Goal: Information Seeking & Learning: Learn about a topic

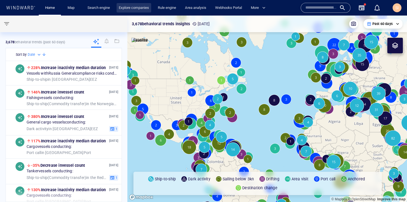
click at [127, 9] on link "Explore companies" at bounding box center [134, 8] width 35 height 10
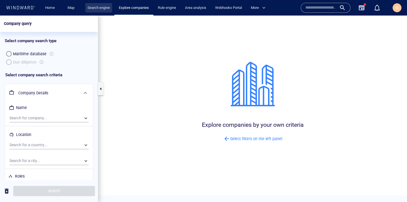
click at [101, 10] on link "Search engine" at bounding box center [98, 8] width 27 height 10
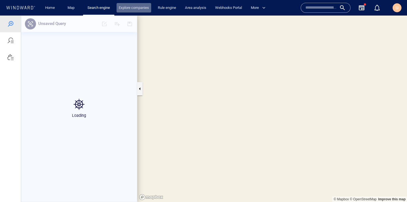
click at [130, 8] on link "Explore companies" at bounding box center [134, 8] width 35 height 10
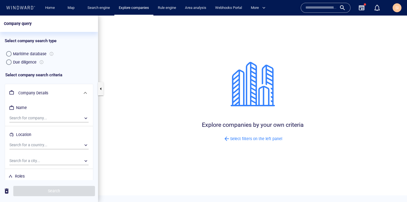
click at [26, 63] on div "Due diligence" at bounding box center [25, 62] width 24 height 7
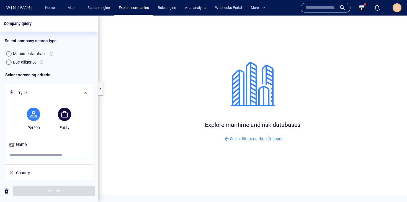
click at [55, 155] on input "search" at bounding box center [48, 155] width 79 height 8
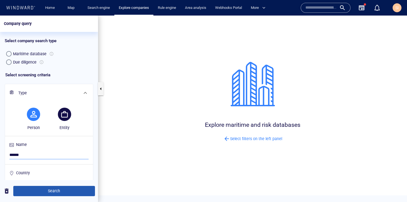
click at [44, 192] on span "Search" at bounding box center [54, 190] width 73 height 7
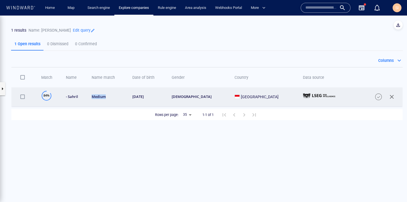
click at [103, 99] on td "medium" at bounding box center [106, 96] width 41 height 19
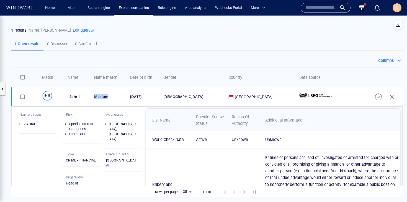
scroll to position [32, 0]
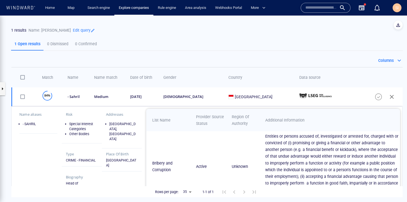
click at [71, 30] on p "Edit query" at bounding box center [83, 29] width 24 height 7
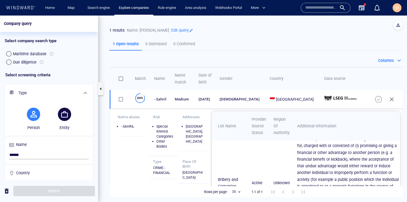
scroll to position [38, 0]
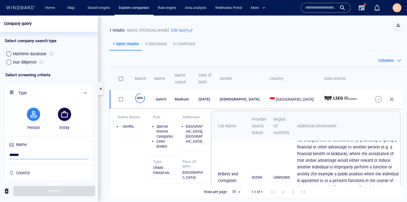
click at [41, 154] on input "******" at bounding box center [48, 155] width 79 height 8
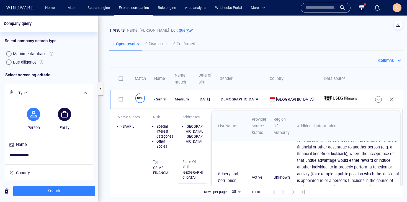
type input "**********"
click at [40, 192] on span "Search" at bounding box center [54, 190] width 73 height 7
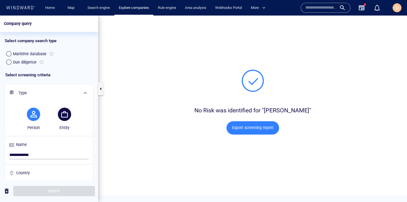
click at [357, 60] on div "No Risk was identified for "sariel engel" Export screening report" at bounding box center [253, 102] width 322 height 186
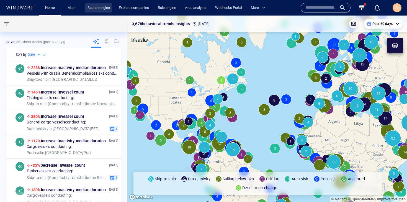
click at [99, 8] on link "Search engine" at bounding box center [98, 8] width 27 height 10
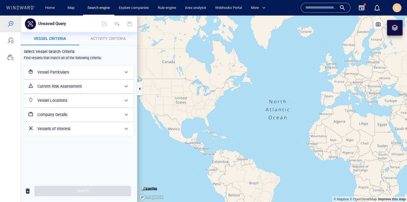
click at [88, 72] on h6 "Vessel Particulars" at bounding box center [78, 72] width 82 height 7
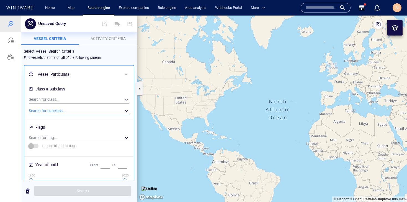
click at [83, 111] on div "​" at bounding box center [79, 111] width 101 height 8
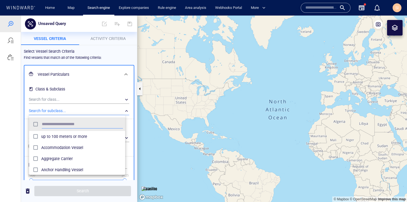
scroll to position [51, 92]
click at [70, 121] on input "text" at bounding box center [82, 124] width 81 height 8
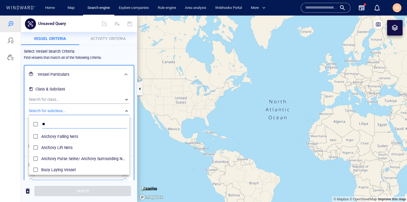
scroll to position [51, 96]
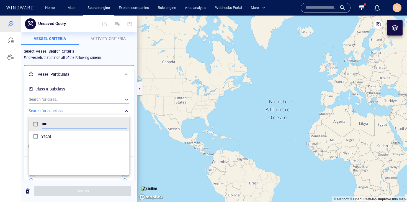
type input "***"
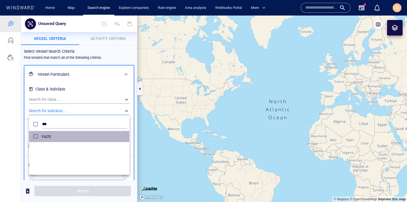
click at [58, 140] on div "Yacht" at bounding box center [84, 136] width 86 height 9
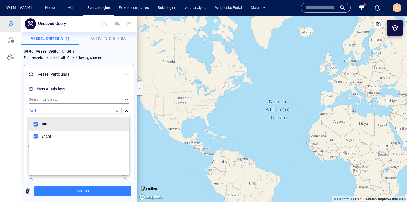
click at [99, 190] on div at bounding box center [203, 109] width 407 height 186
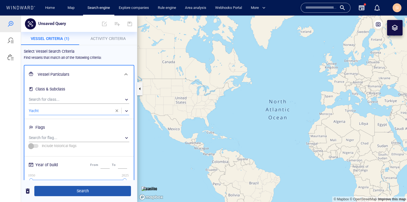
click at [97, 192] on span "Search" at bounding box center [83, 190] width 88 height 7
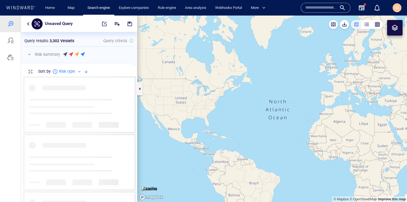
scroll to position [121, 112]
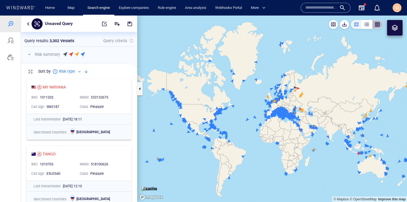
click at [381, 25] on button "button" at bounding box center [377, 24] width 11 height 9
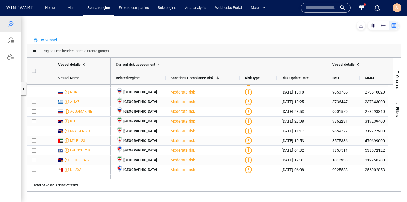
scroll to position [0, 0]
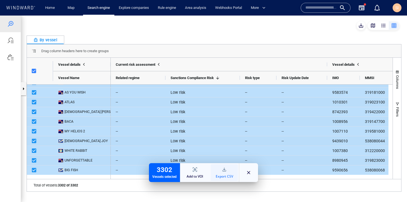
click at [229, 175] on div "Export CSV" at bounding box center [224, 176] width 17 height 4
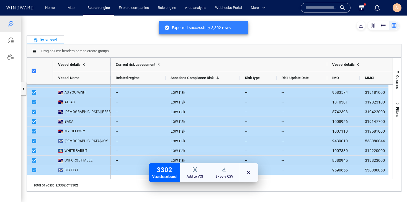
click at [324, 10] on input "text" at bounding box center [321, 8] width 32 height 8
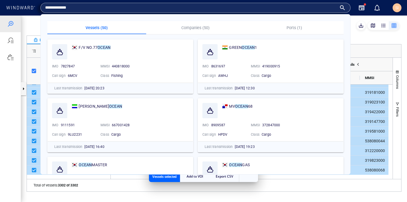
click at [194, 22] on button "Companies (50)" at bounding box center [195, 27] width 99 height 13
click at [194, 27] on p "Companies (50)" at bounding box center [196, 27] width 92 height 7
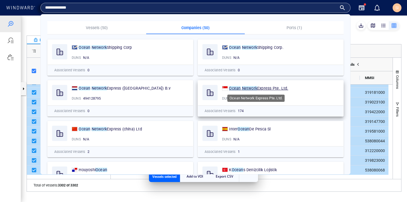
click at [273, 87] on span "Express Pte. Ltd." at bounding box center [272, 88] width 31 height 4
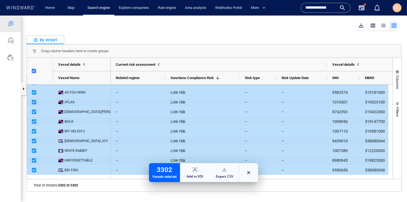
click at [321, 9] on input "**********" at bounding box center [321, 8] width 32 height 8
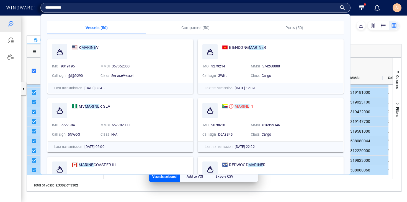
type input "**********"
click at [209, 29] on p "Companies (50)" at bounding box center [196, 27] width 92 height 7
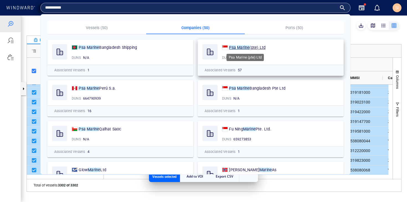
click at [239, 47] on mark "Marine" at bounding box center [243, 47] width 12 height 4
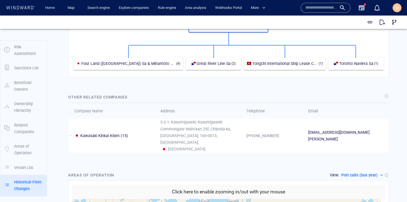
scroll to position [1225, 0]
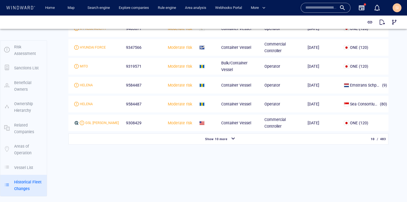
click at [324, 88] on table "Vessel Name IMO Current Risk Assessment Flag Subclass Company role Transfer dat…" at bounding box center [228, 28] width 320 height 211
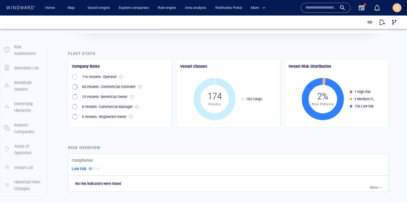
scroll to position [0, 0]
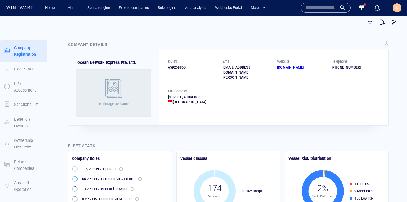
click at [303, 103] on div "Full address 7 Straits View #16-01 Marina One East Tower Singapore; Singapore; …" at bounding box center [273, 101] width 229 height 25
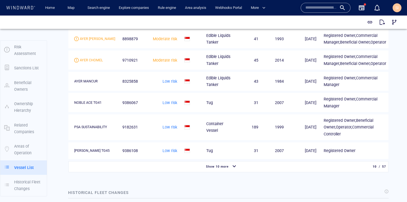
scroll to position [930, 0]
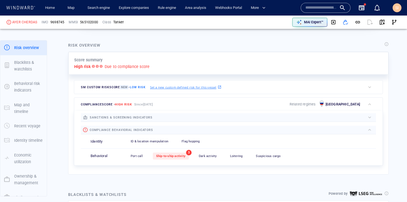
scroll to position [142, 0]
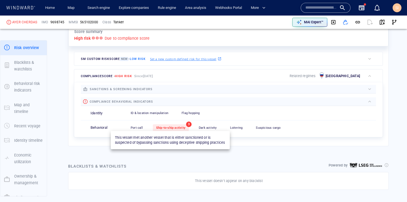
click at [180, 130] on div "Ship-to-ship activity" at bounding box center [171, 127] width 36 height 7
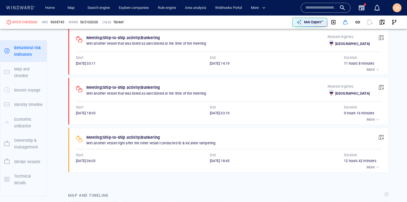
scroll to position [314, 0]
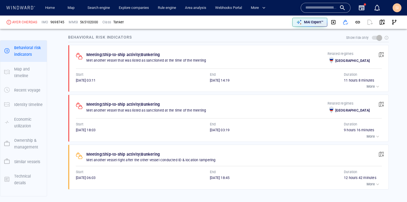
click at [375, 136] on div "button" at bounding box center [378, 136] width 6 height 6
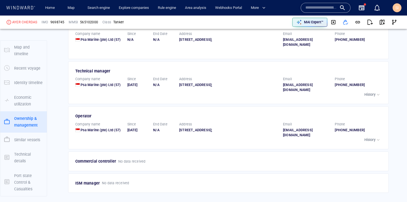
scroll to position [1161, 0]
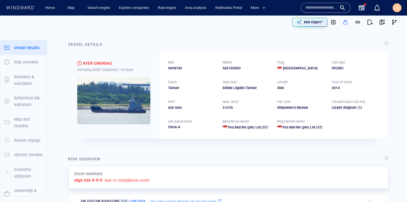
click at [176, 68] on span "9698745" at bounding box center [175, 68] width 14 height 5
copy span "9698745"
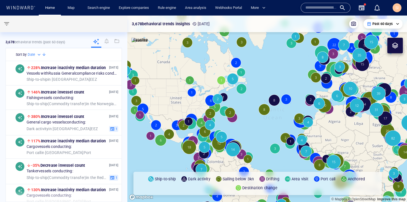
click at [320, 7] on input "text" at bounding box center [321, 8] width 32 height 8
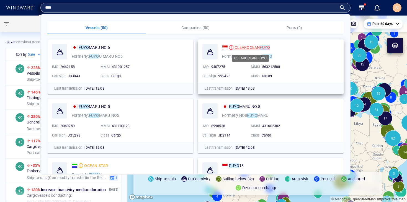
type input "****"
click at [247, 50] on div "CLEAROCEAN FUYO" at bounding box center [252, 47] width 35 height 7
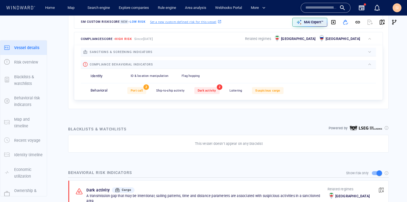
scroll to position [14, 0]
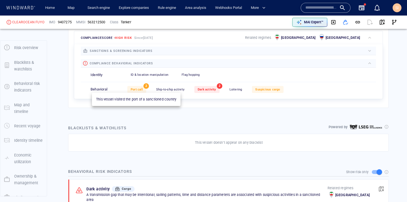
click at [136, 88] on span "Port call" at bounding box center [137, 89] width 12 height 4
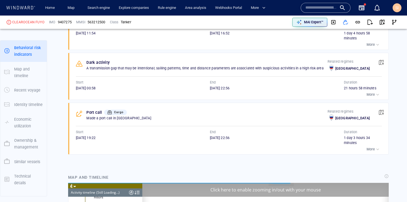
scroll to position [2028, 0]
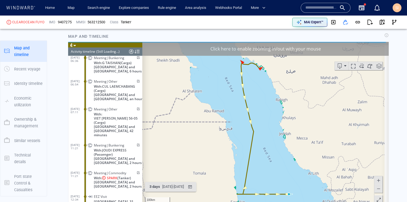
scroll to position [559, 0]
click at [270, 51] on div "Click here to enable zooming in/out with your mouse" at bounding box center [265, 49] width 246 height 14
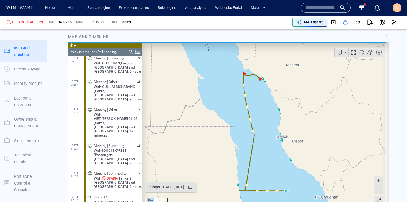
drag, startPoint x: 256, startPoint y: 179, endPoint x: 284, endPoint y: 107, distance: 77.2
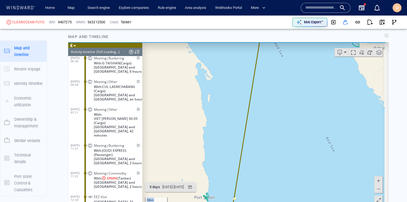
drag, startPoint x: 279, startPoint y: 168, endPoint x: 298, endPoint y: 89, distance: 81.0
click at [299, 88] on canvas "Map" at bounding box center [263, 128] width 242 height 172
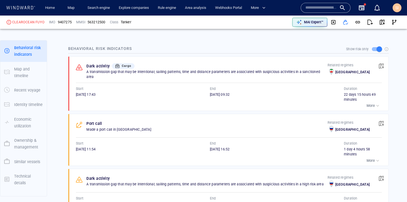
scroll to position [271, 0]
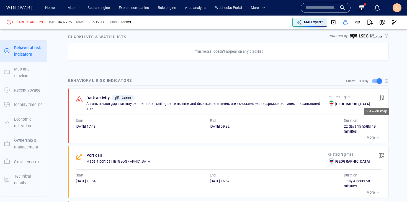
click at [378, 95] on span "button" at bounding box center [381, 98] width 6 height 6
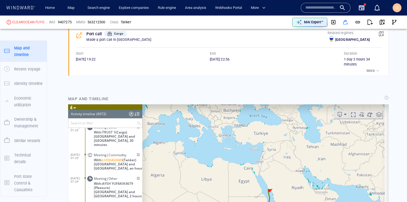
scroll to position [105071, 0]
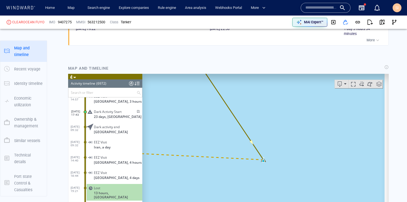
scroll to position [593, 0]
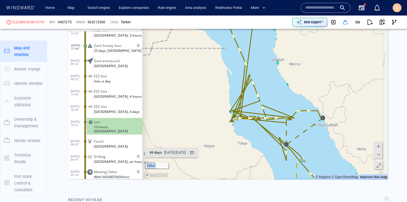
drag, startPoint x: 262, startPoint y: 116, endPoint x: 272, endPoint y: 163, distance: 47.3
click at [272, 163] on canvas "Map" at bounding box center [263, 94] width 242 height 172
drag, startPoint x: 271, startPoint y: 87, endPoint x: 275, endPoint y: 151, distance: 64.4
click at [275, 151] on canvas "Map" at bounding box center [263, 94] width 242 height 172
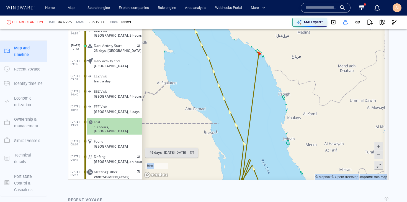
drag, startPoint x: 265, startPoint y: 68, endPoint x: 261, endPoint y: 145, distance: 76.8
click at [261, 145] on canvas "Map" at bounding box center [263, 94] width 242 height 172
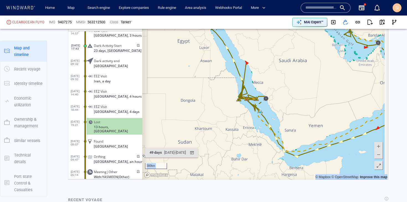
drag, startPoint x: 293, startPoint y: 155, endPoint x: 246, endPoint y: 117, distance: 60.6
click at [246, 117] on canvas "Map" at bounding box center [263, 94] width 242 height 172
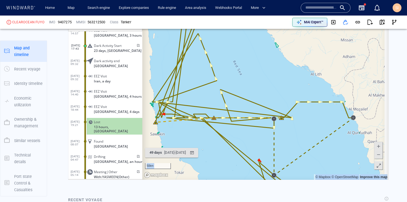
drag, startPoint x: 282, startPoint y: 121, endPoint x: 198, endPoint y: 143, distance: 86.5
click at [199, 147] on div "50km © Mapbox © OpenStreetMap Improve this map 49 days [DATE] - [DATE] Export p…" at bounding box center [228, 94] width 321 height 172
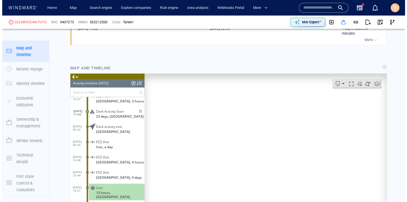
scroll to position [526, 0]
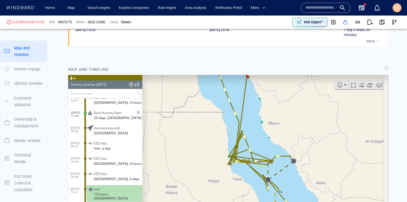
drag, startPoint x: 344, startPoint y: 122, endPoint x: 219, endPoint y: 152, distance: 128.9
click at [228, 152] on canvas "Map" at bounding box center [263, 161] width 242 height 172
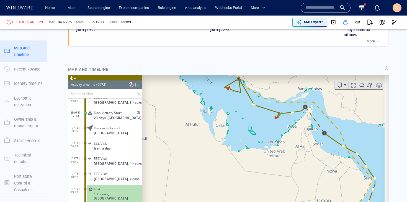
drag, startPoint x: 331, startPoint y: 130, endPoint x: 248, endPoint y: 162, distance: 89.1
click at [248, 162] on canvas "Map" at bounding box center [263, 161] width 242 height 172
drag, startPoint x: 256, startPoint y: 136, endPoint x: 272, endPoint y: 168, distance: 35.7
click at [272, 168] on canvas "Map" at bounding box center [263, 161] width 242 height 172
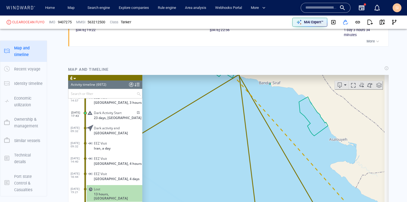
drag, startPoint x: 240, startPoint y: 134, endPoint x: 242, endPoint y: 149, distance: 15.0
click at [242, 149] on canvas "Map" at bounding box center [263, 161] width 242 height 172
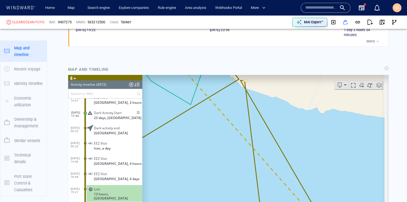
drag, startPoint x: 231, startPoint y: 104, endPoint x: 238, endPoint y: 159, distance: 55.4
click at [238, 159] on canvas "Map" at bounding box center [263, 161] width 242 height 172
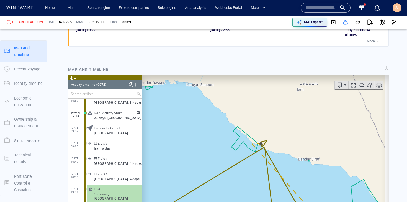
drag, startPoint x: 249, startPoint y: 189, endPoint x: 262, endPoint y: 93, distance: 96.1
click at [262, 93] on canvas "Map" at bounding box center [263, 161] width 242 height 172
drag, startPoint x: 245, startPoint y: 157, endPoint x: 329, endPoint y: 115, distance: 94.6
click at [329, 115] on canvas "Map" at bounding box center [263, 161] width 242 height 172
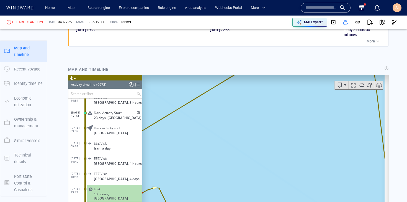
drag, startPoint x: 257, startPoint y: 162, endPoint x: 332, endPoint y: 115, distance: 88.3
click at [332, 115] on canvas "Map" at bounding box center [263, 161] width 242 height 172
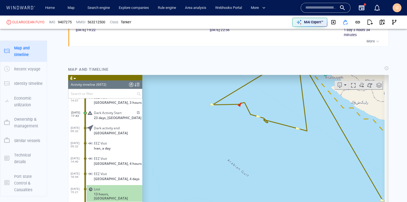
drag, startPoint x: 329, startPoint y: 168, endPoint x: 213, endPoint y: 125, distance: 124.7
click at [213, 125] on canvas "Map" at bounding box center [263, 161] width 242 height 172
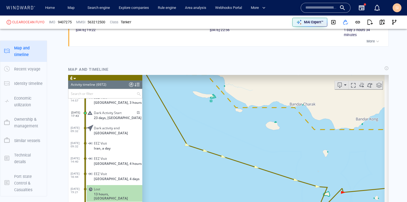
drag, startPoint x: 331, startPoint y: 150, endPoint x: 199, endPoint y: 106, distance: 138.7
click at [199, 106] on canvas "Map" at bounding box center [263, 161] width 242 height 172
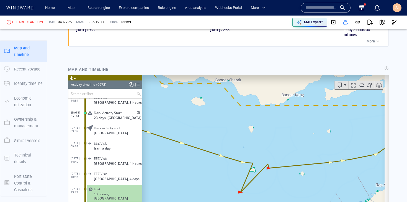
drag, startPoint x: 291, startPoint y: 145, endPoint x: 241, endPoint y: 96, distance: 69.9
click at [241, 96] on canvas "Map" at bounding box center [263, 161] width 242 height 172
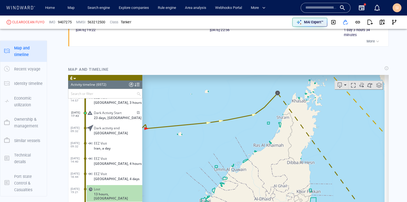
drag, startPoint x: 287, startPoint y: 153, endPoint x: 198, endPoint y: 148, distance: 89.3
click at [198, 148] on canvas "Map" at bounding box center [263, 161] width 242 height 172
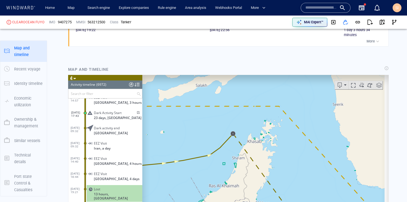
drag, startPoint x: 326, startPoint y: 131, endPoint x: 282, endPoint y: 175, distance: 62.5
click at [282, 175] on canvas "Map" at bounding box center [263, 161] width 242 height 172
